Goal: Task Accomplishment & Management: Use online tool/utility

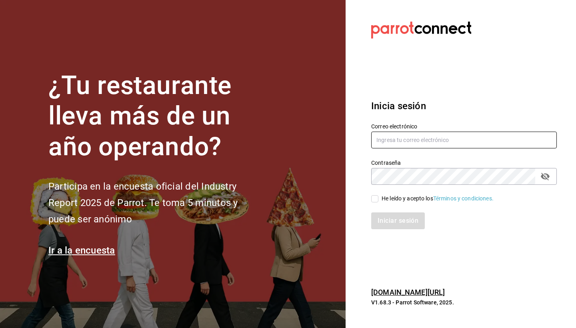
type input "wada@rolandcoffeebar.com"
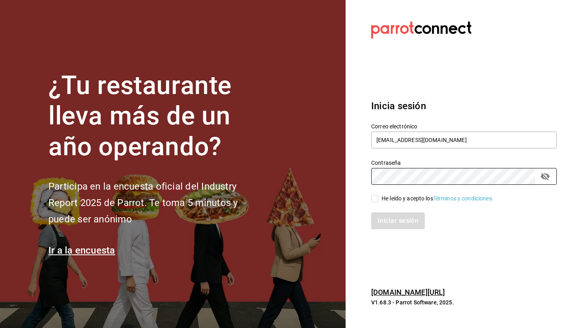
click at [373, 201] on input "He leído y acepto los Términos y condiciones." at bounding box center [374, 198] width 7 height 7
checkbox input "true"
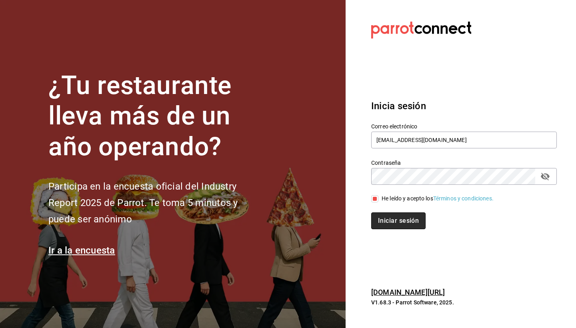
click at [394, 223] on button "Iniciar sesión" at bounding box center [398, 220] width 54 height 17
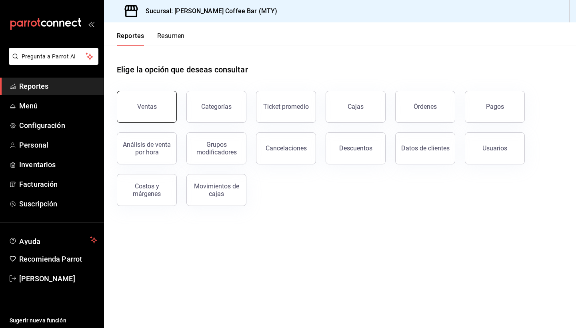
click at [165, 111] on button "Ventas" at bounding box center [147, 107] width 60 height 32
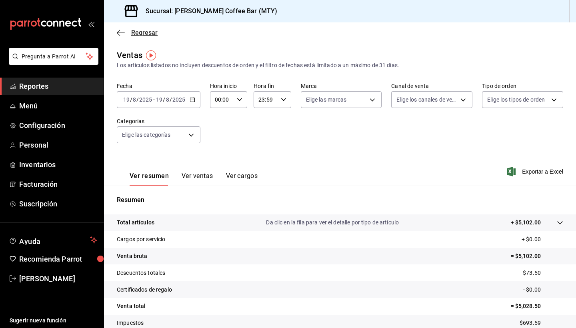
click at [118, 33] on icon "button" at bounding box center [121, 32] width 8 height 7
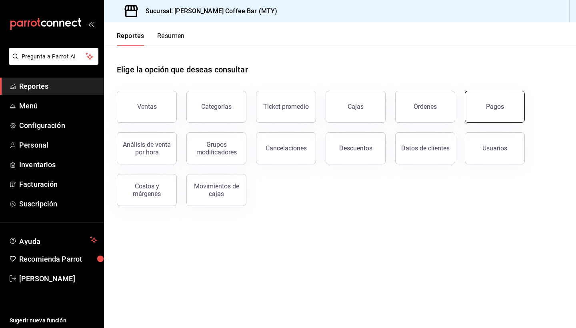
click at [512, 118] on button "Pagos" at bounding box center [494, 107] width 60 height 32
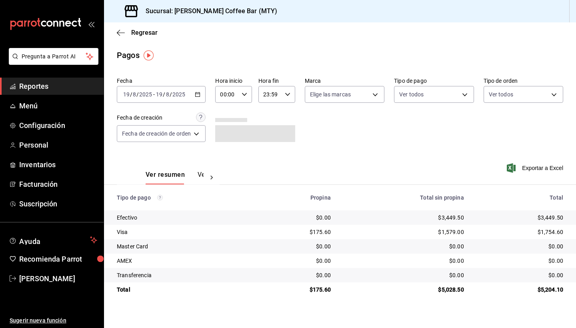
click at [197, 97] on \(Stroke\) "button" at bounding box center [197, 94] width 5 height 4
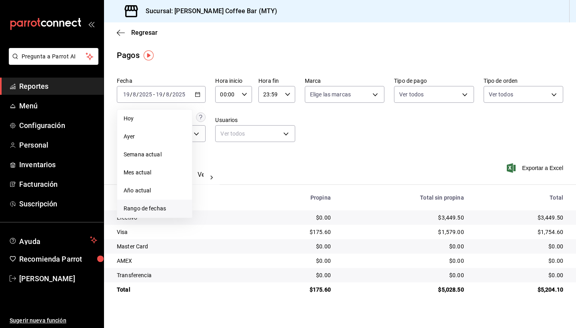
click at [156, 213] on li "Rango de fechas" at bounding box center [154, 208] width 75 height 18
click at [209, 183] on abbr "11" at bounding box center [208, 183] width 5 height 6
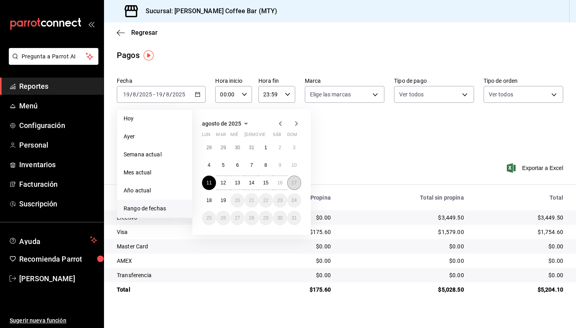
click at [293, 183] on abbr "17" at bounding box center [293, 183] width 5 height 6
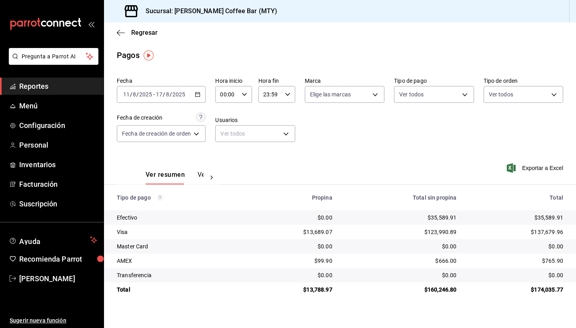
click at [200, 92] on icon "button" at bounding box center [198, 95] width 6 height 6
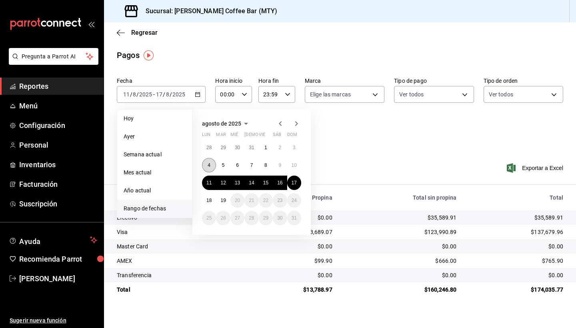
click at [211, 168] on button "4" at bounding box center [209, 165] width 14 height 14
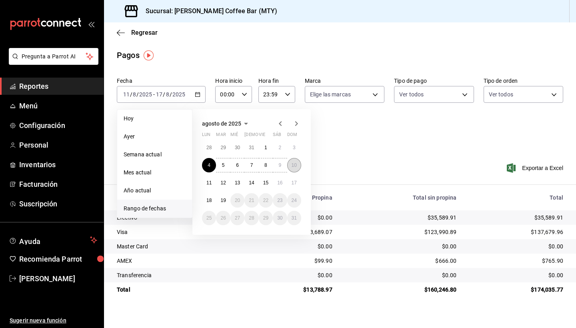
click at [291, 162] on button "10" at bounding box center [294, 165] width 14 height 14
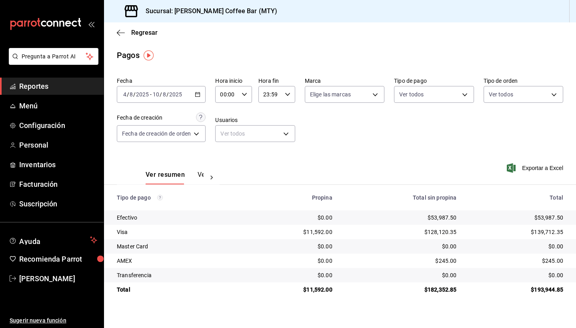
click at [199, 94] on \(Stroke\) "button" at bounding box center [197, 94] width 4 height 0
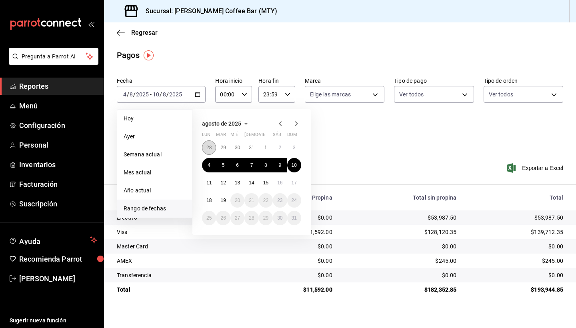
click at [210, 151] on button "28" at bounding box center [209, 147] width 14 height 14
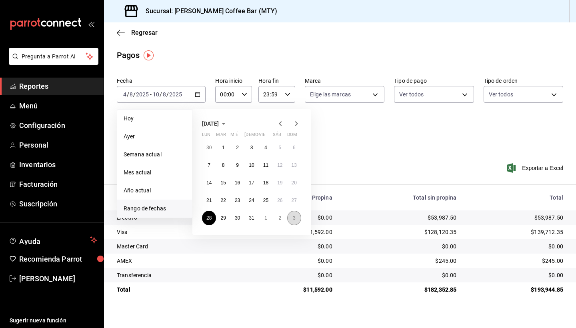
click at [293, 218] on abbr "3" at bounding box center [294, 218] width 3 height 6
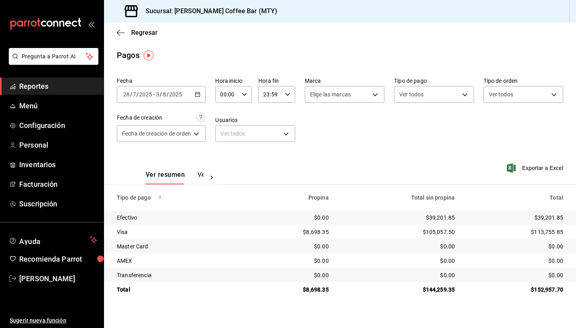
click at [198, 92] on icon "button" at bounding box center [198, 95] width 6 height 6
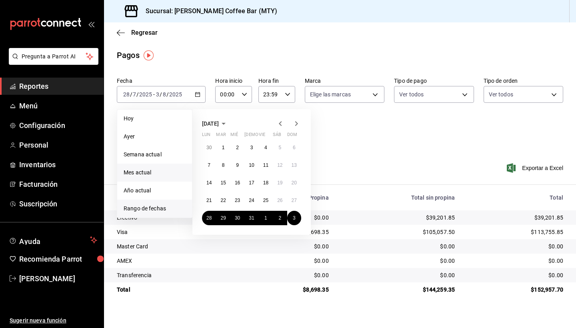
click at [144, 170] on span "Mes actual" at bounding box center [155, 172] width 62 height 8
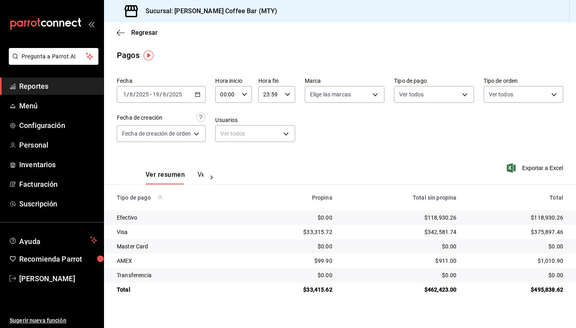
click at [340, 61] on main "Regresar Pagos Fecha 2025-08-01 1 / 8 / 2025 - 2025-08-19 19 / 8 / 2025 Hora in…" at bounding box center [340, 174] width 472 height 305
click at [427, 0] on div "Sucursal: [PERSON_NAME] Coffee Bar (MTY)" at bounding box center [340, 11] width 472 height 22
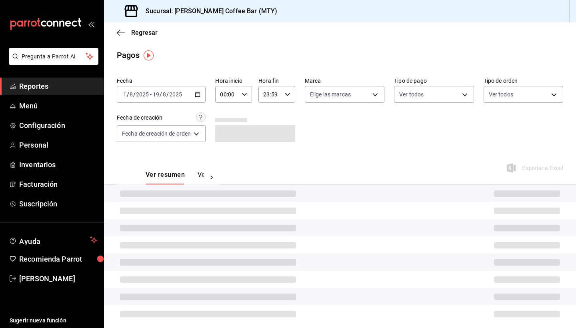
click at [198, 96] on icon "button" at bounding box center [198, 95] width 6 height 6
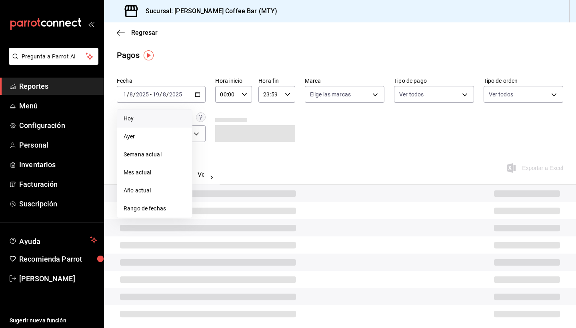
click at [156, 116] on span "Hoy" at bounding box center [155, 118] width 62 height 8
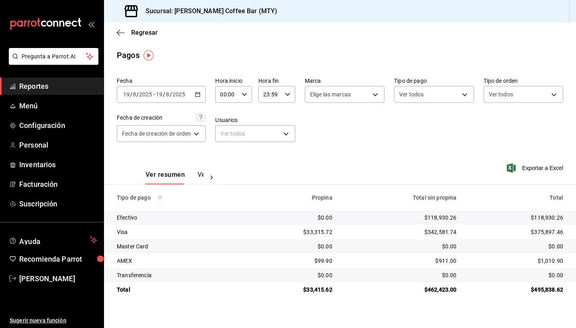
click at [198, 94] on icon "button" at bounding box center [198, 95] width 6 height 6
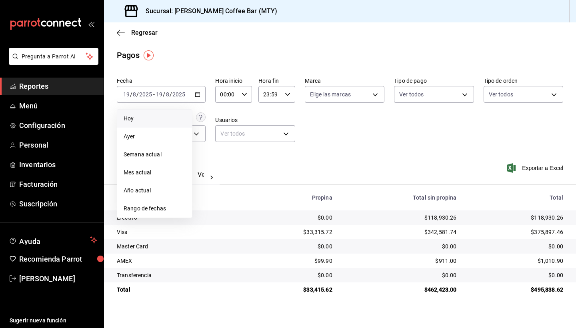
click at [147, 123] on li "Hoy" at bounding box center [154, 119] width 75 height 18
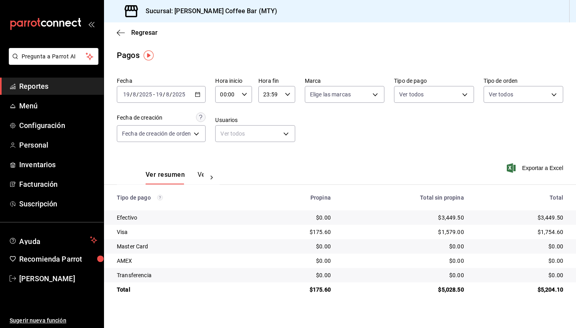
click at [205, 95] on div "[DATE] [DATE] - [DATE] [DATE]" at bounding box center [161, 94] width 89 height 17
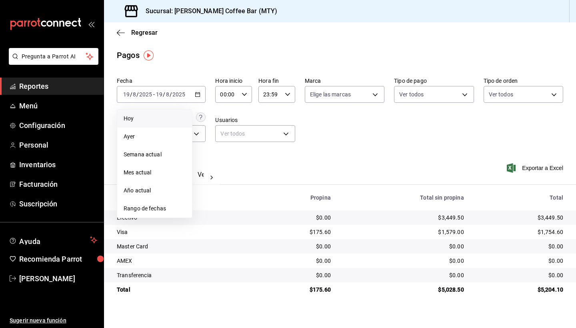
click at [136, 124] on li "Hoy" at bounding box center [154, 119] width 75 height 18
